Goal: Task Accomplishment & Management: Manage account settings

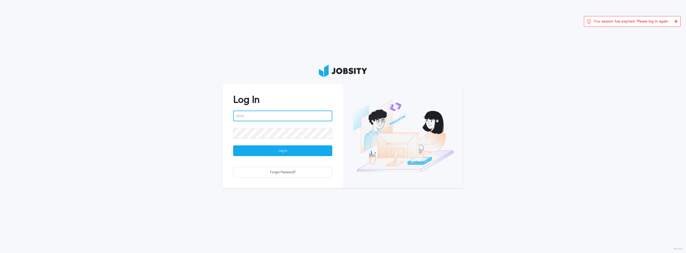
type input "[EMAIL_ADDRESS][PERSON_NAME][DOMAIN_NAME]"
click at [303, 154] on div "Log In" at bounding box center [282, 151] width 99 height 11
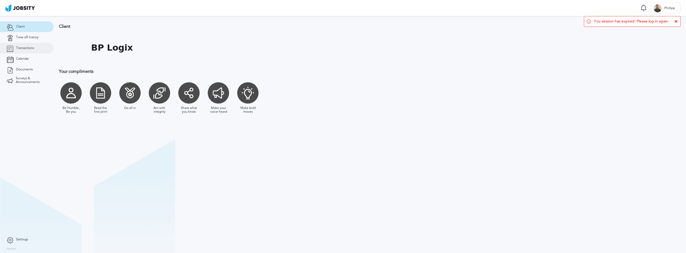
click at [33, 49] on span "Transactions" at bounding box center [25, 48] width 18 height 4
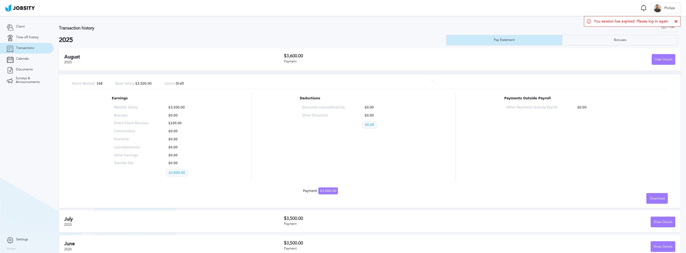
click at [677, 20] on icon at bounding box center [676, 21] width 3 height 3
